Goal: Task Accomplishment & Management: Complete application form

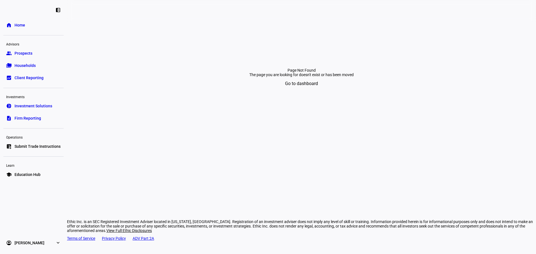
click at [21, 142] on link "list_alt_add Submit Trade Instructions" at bounding box center [33, 146] width 60 height 11
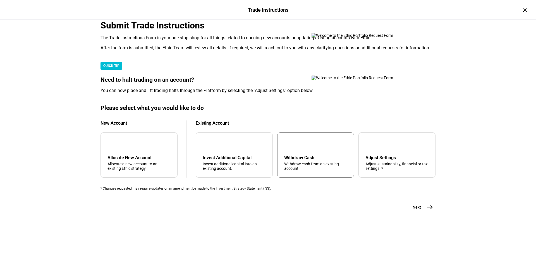
scroll to position [135, 0]
click at [315, 155] on div "Withdraw Cash" at bounding box center [315, 157] width 63 height 5
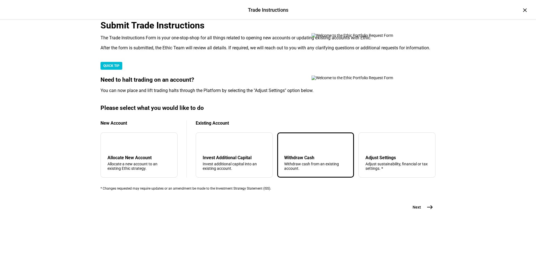
click at [419, 213] on button "Next east" at bounding box center [421, 207] width 30 height 11
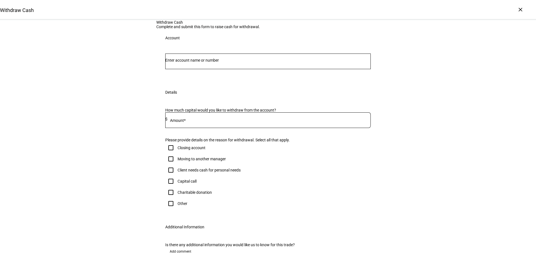
click at [259, 63] on input "Number" at bounding box center [268, 60] width 206 height 4
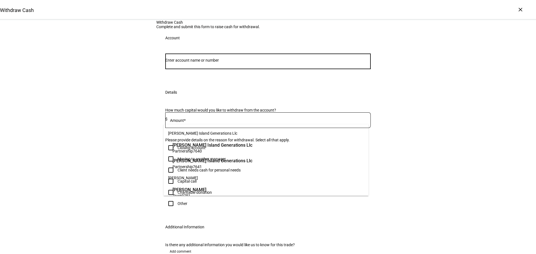
click at [259, 69] on div at bounding box center [268, 62] width 206 height 16
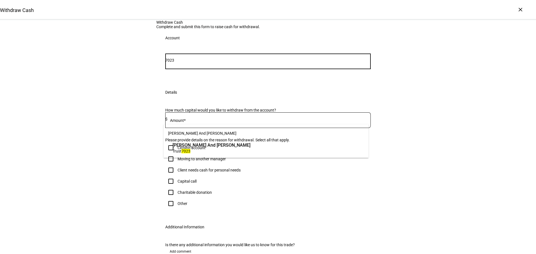
type input "7023"
click at [251, 152] on span "Trust 7023" at bounding box center [212, 151] width 78 height 5
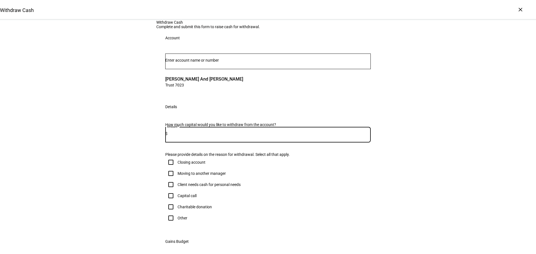
click at [210, 136] on input at bounding box center [269, 134] width 203 height 4
type input "600,000"
click at [135, 168] on div "Withdraw Cash Complete and submit this form to raise cash for withdrawal. Accou…" at bounding box center [268, 199] width 536 height 358
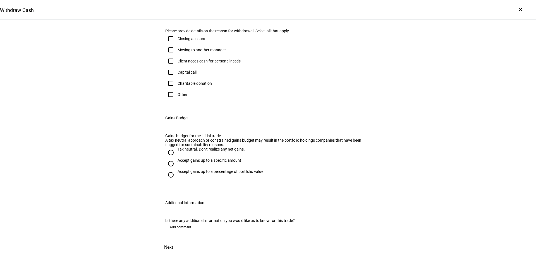
scroll to position [168, 0]
click at [181, 97] on div "Other" at bounding box center [183, 94] width 10 height 4
click at [177, 100] on input "Other" at bounding box center [170, 94] width 11 height 11
checkbox input "true"
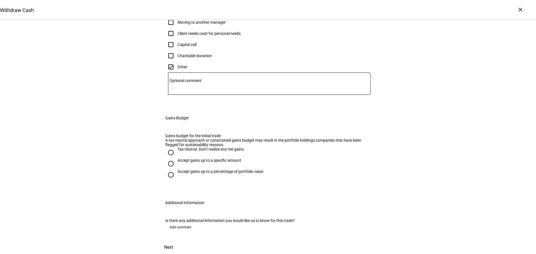
scroll to position [278, 0]
click at [196, 158] on div "Accept gains up to a specific amount" at bounding box center [210, 160] width 64 height 4
click at [177, 158] on input "Accept gains up to a specific amount" at bounding box center [170, 163] width 11 height 11
radio input "true"
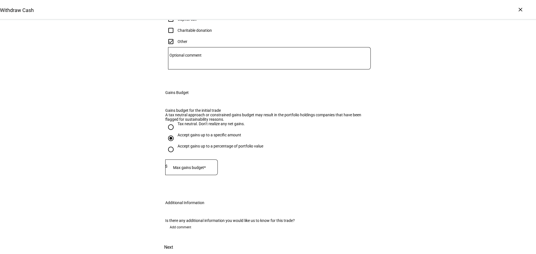
click at [202, 145] on eth-radio-group "Tax neutral. Don’t realize any net gains. Accept gains up to a specific amount …" at bounding box center [268, 141] width 206 height 38
click at [201, 160] on div at bounding box center [193, 168] width 50 height 16
click at [199, 164] on input at bounding box center [193, 166] width 50 height 4
paste input "232,311.39"
type input "232,311.39"
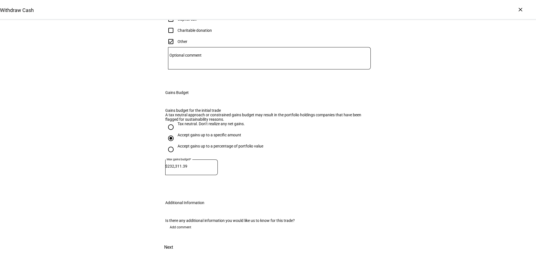
click at [461, 144] on div "Withdraw Cash Complete and submit this form to raise cash for withdrawal. Accou…" at bounding box center [268, 48] width 536 height 411
click at [181, 242] on span at bounding box center [168, 247] width 25 height 13
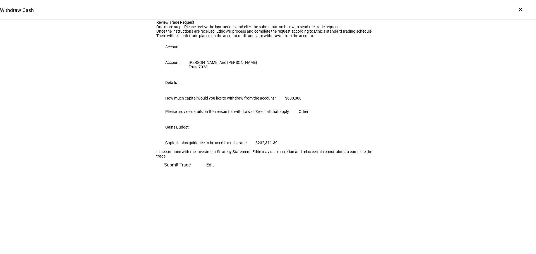
scroll to position [57, 0]
click at [191, 172] on span "Submit Trade" at bounding box center [177, 165] width 27 height 13
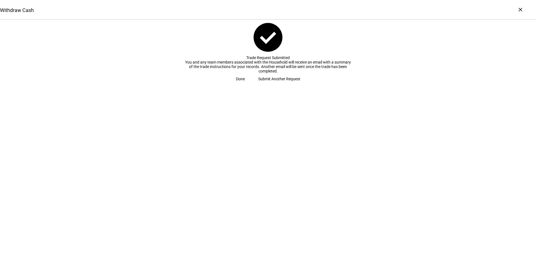
click at [252, 85] on span at bounding box center [240, 78] width 22 height 11
